Goal: Task Accomplishment & Management: Use online tool/utility

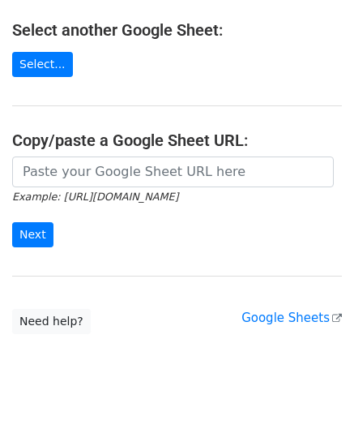
scroll to position [213, 0]
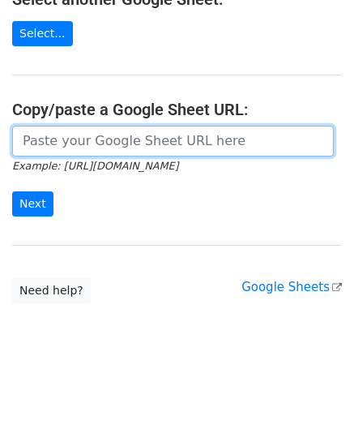
click at [61, 147] on input "url" at bounding box center [173, 141] width 322 height 31
paste input "[URL][DOMAIN_NAME]"
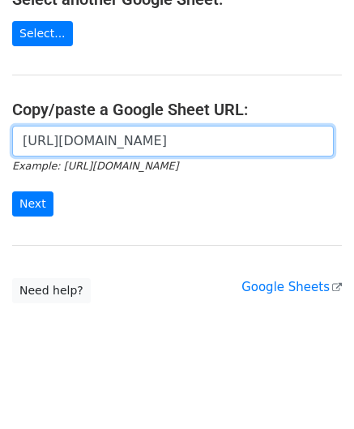
scroll to position [0, 342]
type input "[URL][DOMAIN_NAME]"
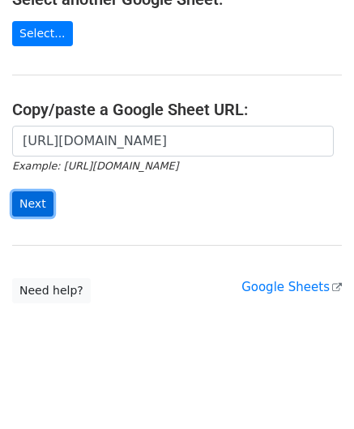
click at [36, 195] on input "Next" at bounding box center [32, 203] width 41 height 25
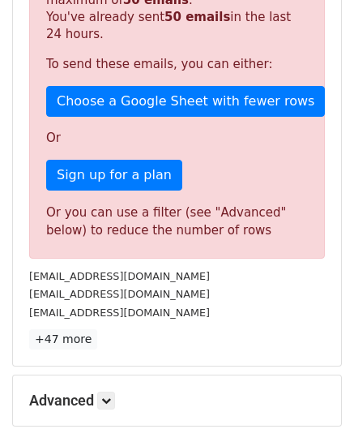
scroll to position [548, 0]
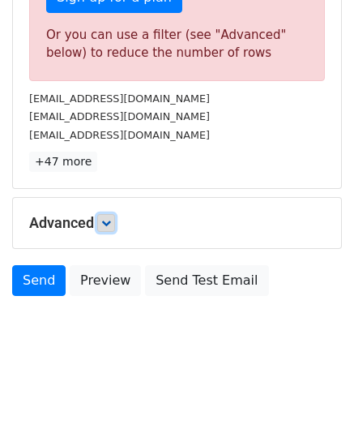
click at [115, 221] on link at bounding box center [106, 223] width 18 height 18
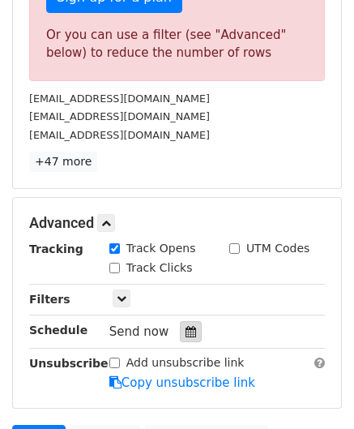
click at [186, 326] on icon at bounding box center [191, 331] width 11 height 11
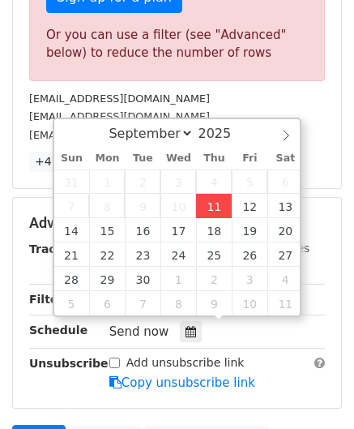
type input "2025-09-11 12:00"
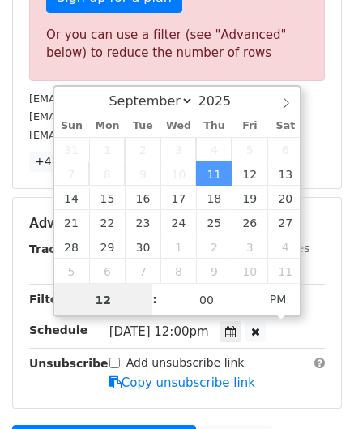
paste input "8"
type input "8"
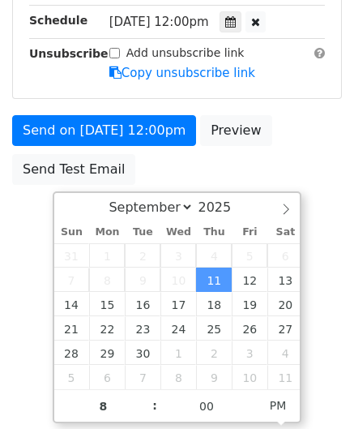
type input "2025-09-11 20:00"
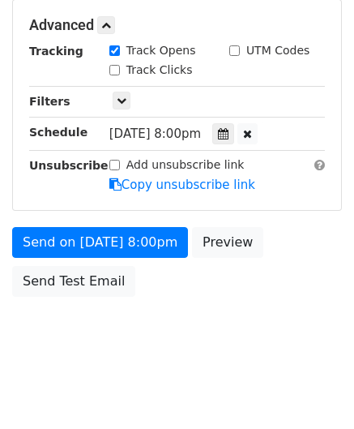
scroll to position [744, 0]
